Goal: Information Seeking & Learning: Find specific fact

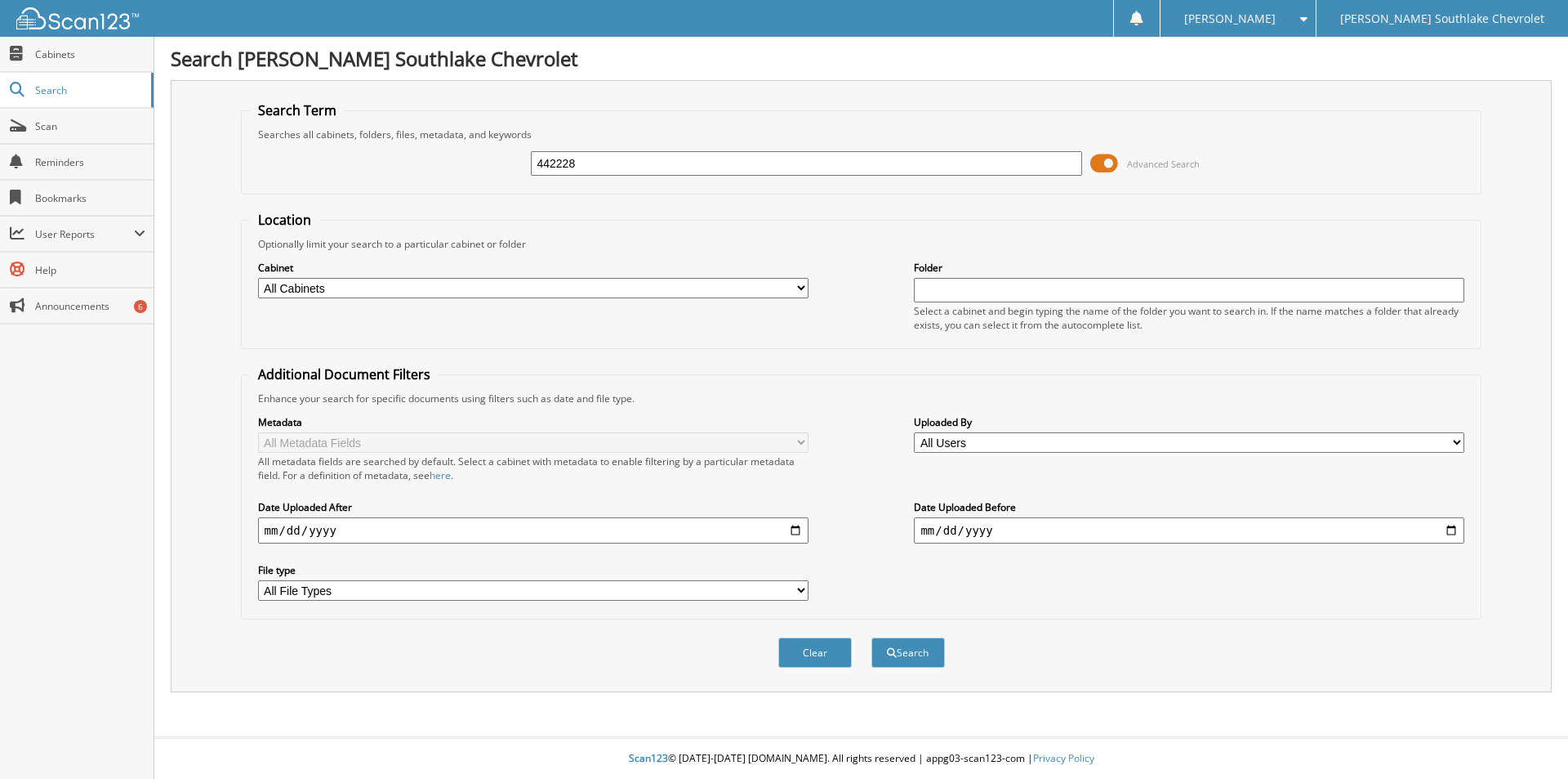
type input "442228"
click at [872, 637] on button "Search" at bounding box center [908, 652] width 73 height 30
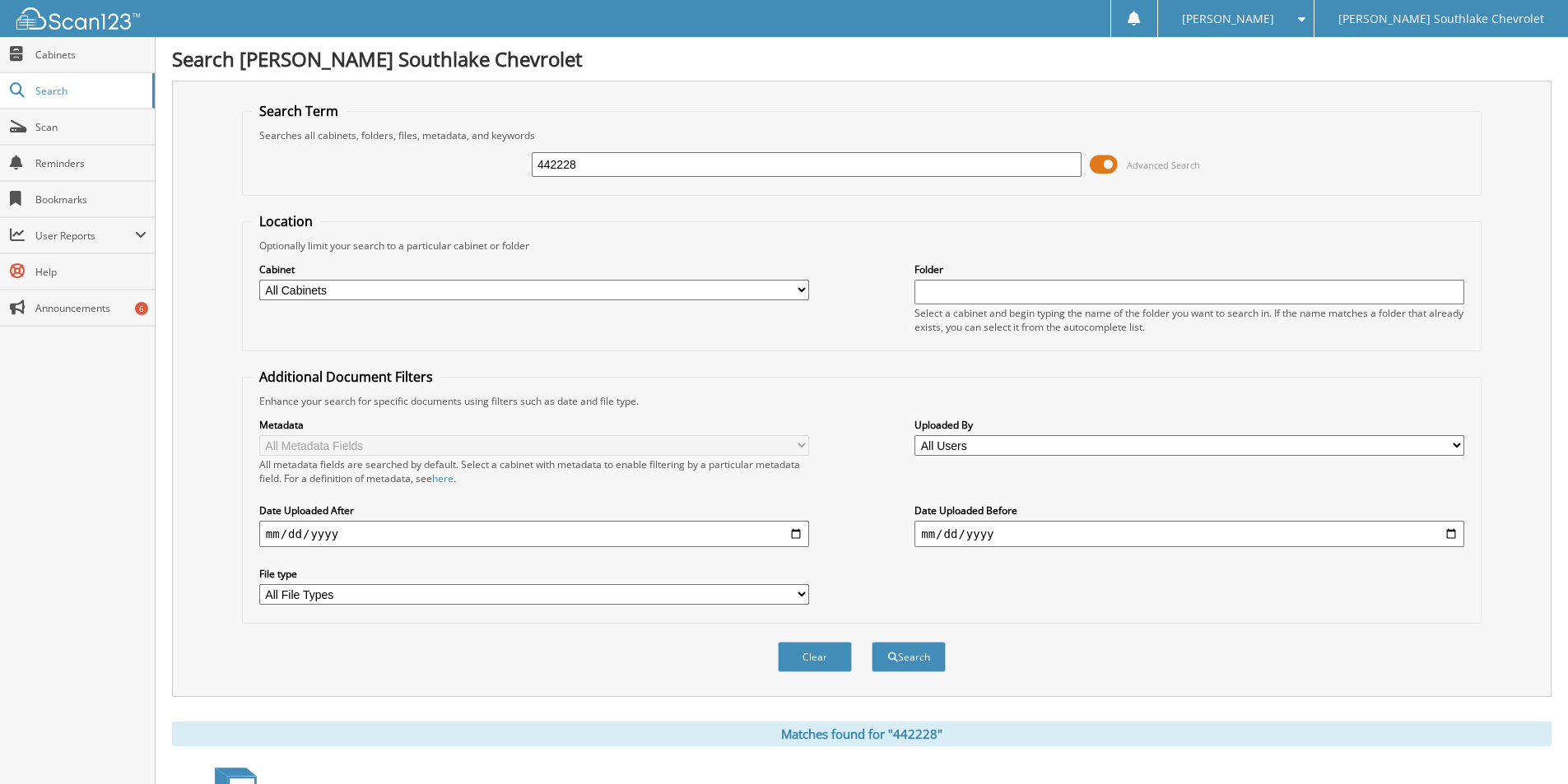
scroll to position [200, 0]
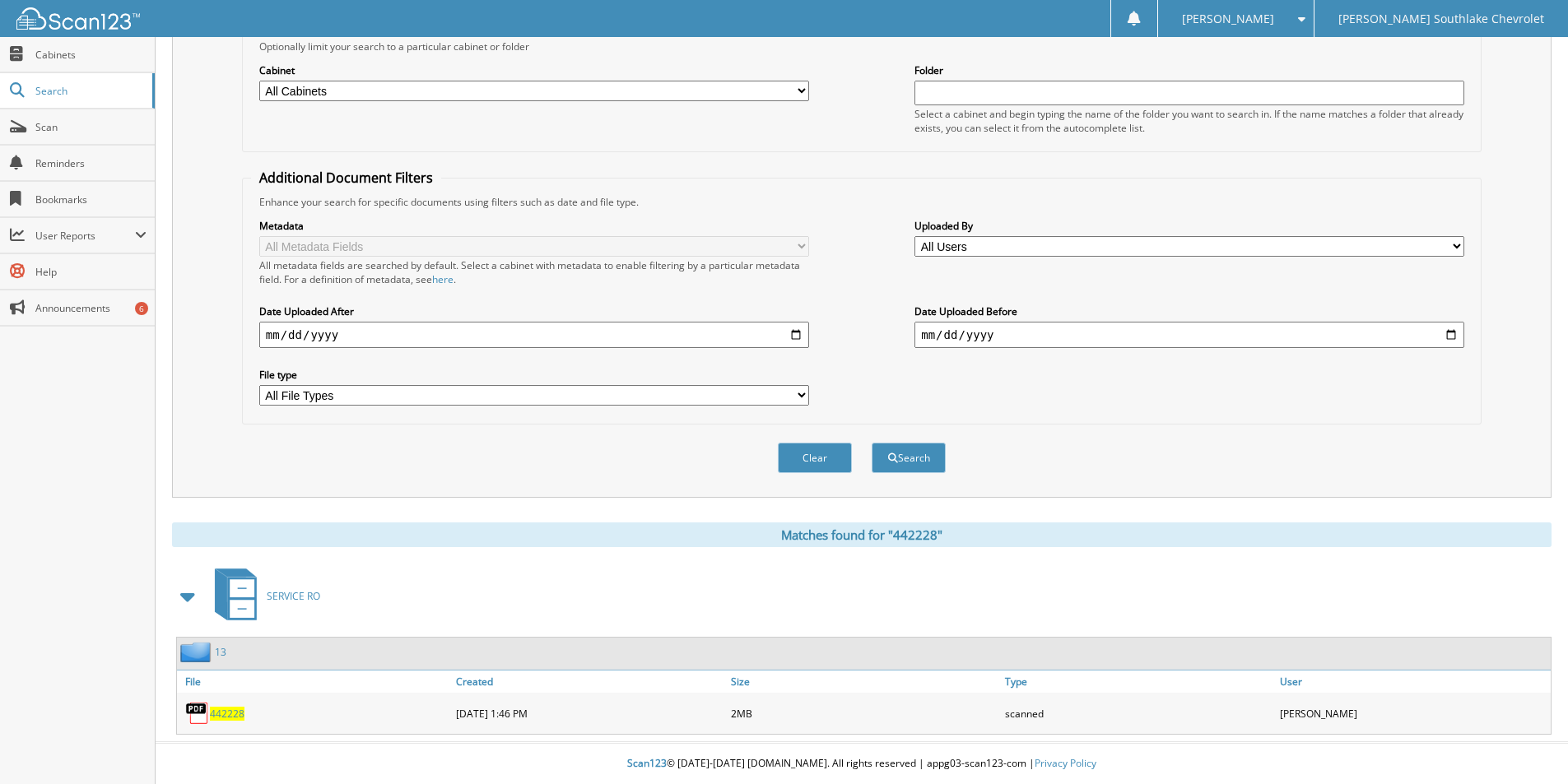
click at [230, 707] on link "442228" at bounding box center [228, 713] width 35 height 14
click at [218, 714] on span "442228" at bounding box center [228, 713] width 35 height 14
